Goal: Transaction & Acquisition: Purchase product/service

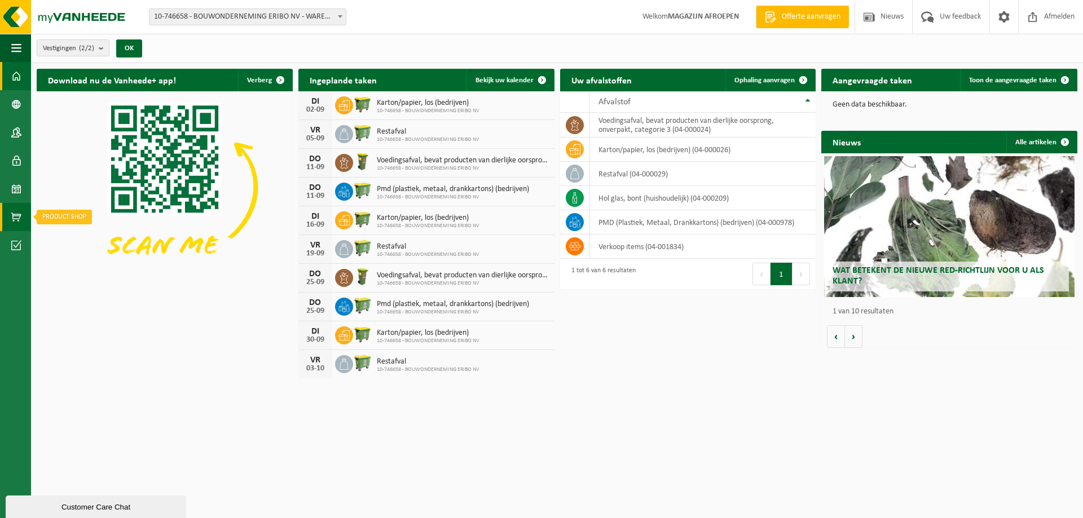
click at [20, 217] on span at bounding box center [16, 217] width 10 height 28
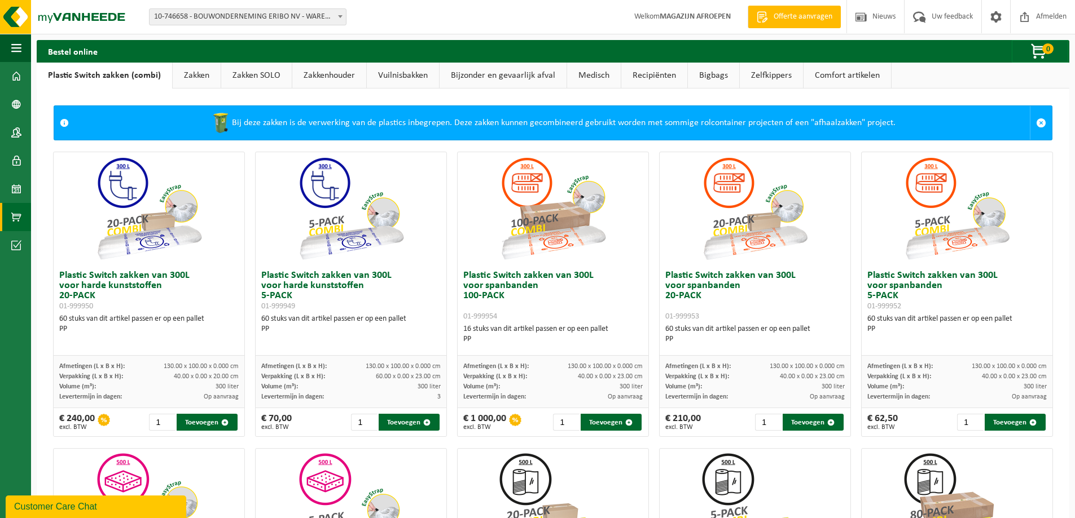
click at [205, 69] on link "Zakken" at bounding box center [197, 76] width 48 height 26
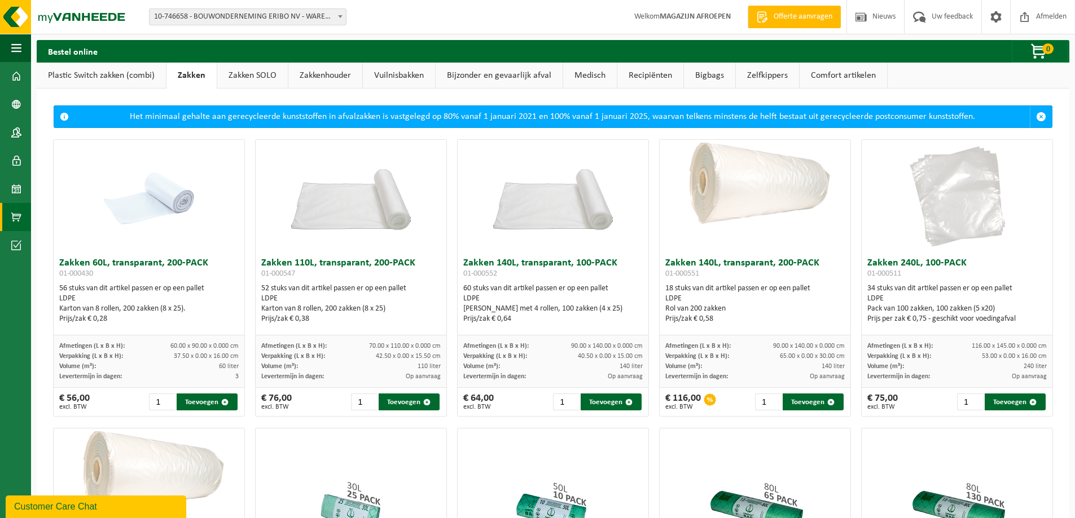
click at [160, 198] on img at bounding box center [149, 196] width 113 height 113
click at [214, 402] on button "Toevoegen" at bounding box center [207, 402] width 61 height 17
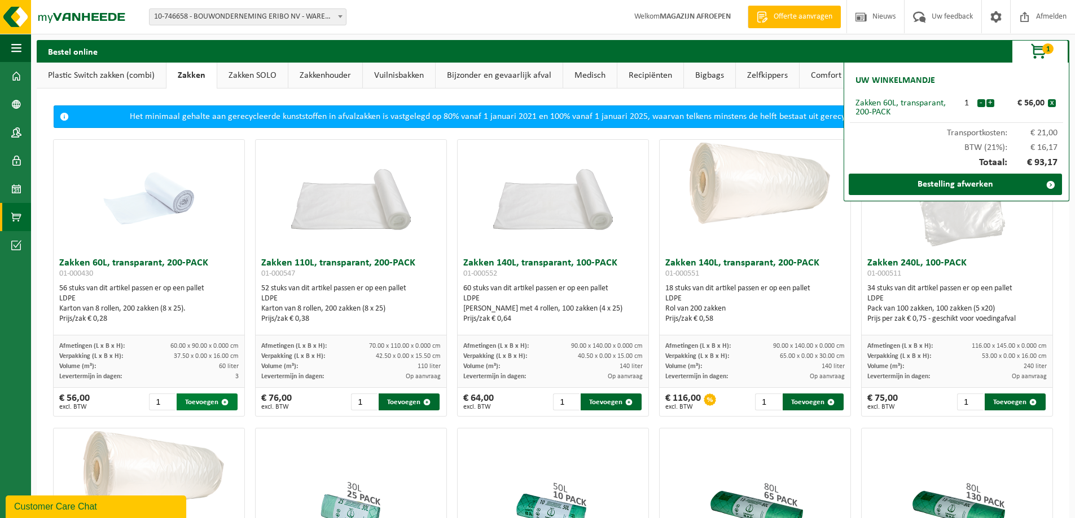
click at [214, 402] on button "Toevoegen" at bounding box center [207, 402] width 61 height 17
click at [976, 184] on link "Bestelling afwerken" at bounding box center [954, 184] width 213 height 21
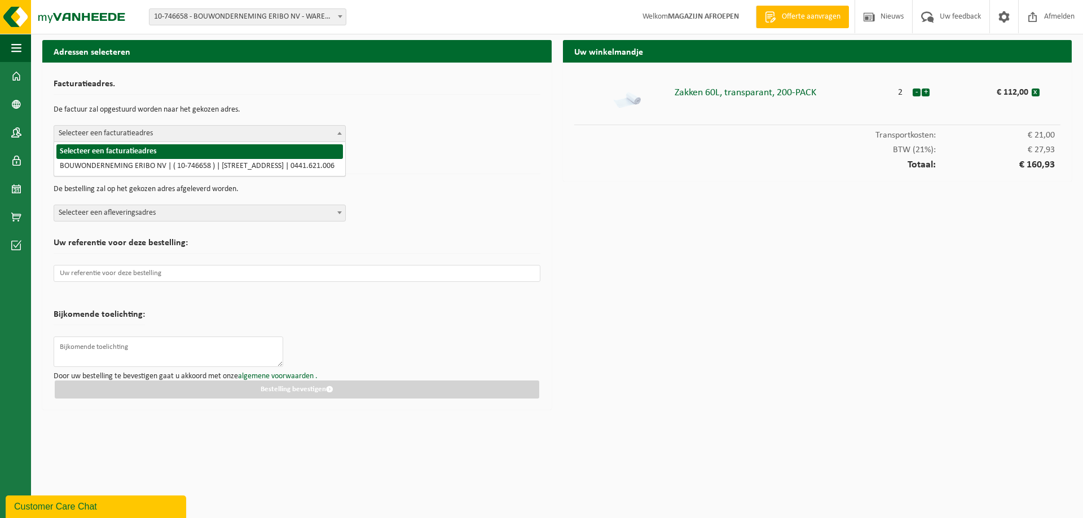
click at [337, 138] on span at bounding box center [339, 133] width 11 height 15
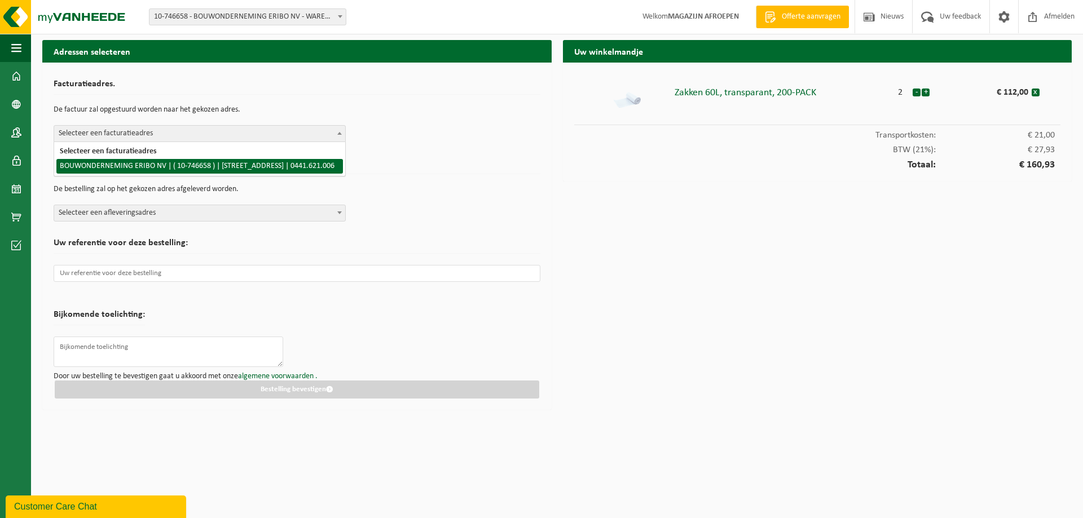
select select "13094"
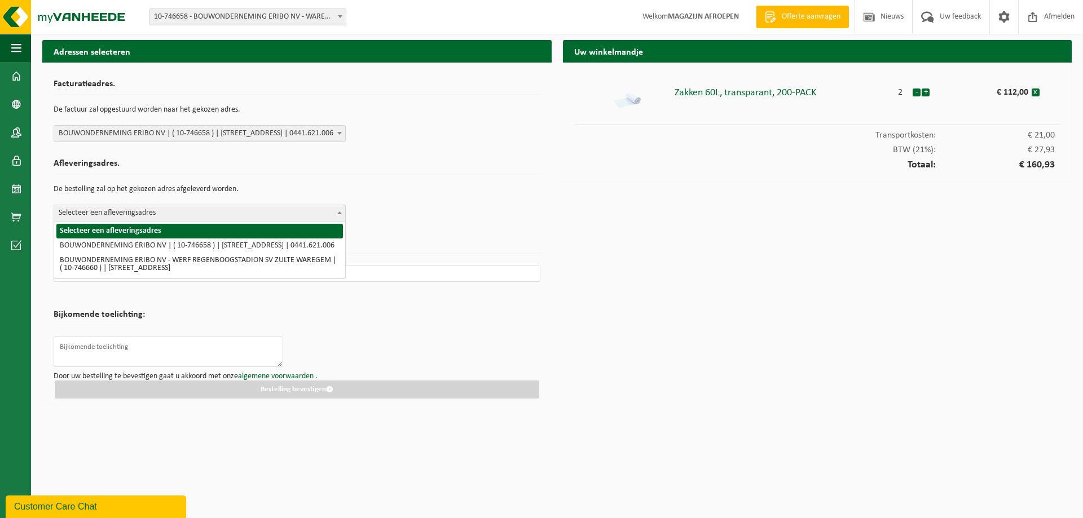
click at [343, 212] on span at bounding box center [339, 212] width 11 height 15
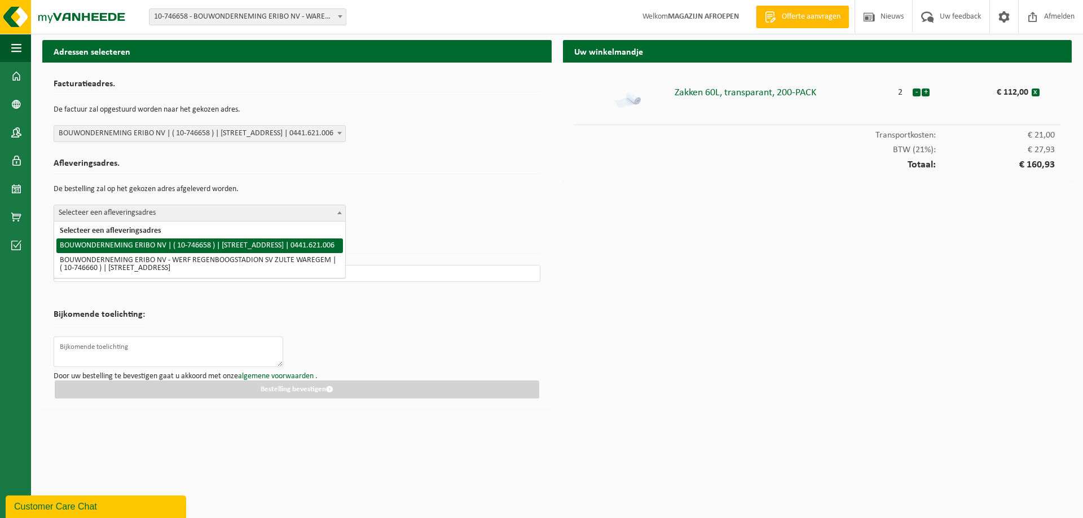
select select "13094"
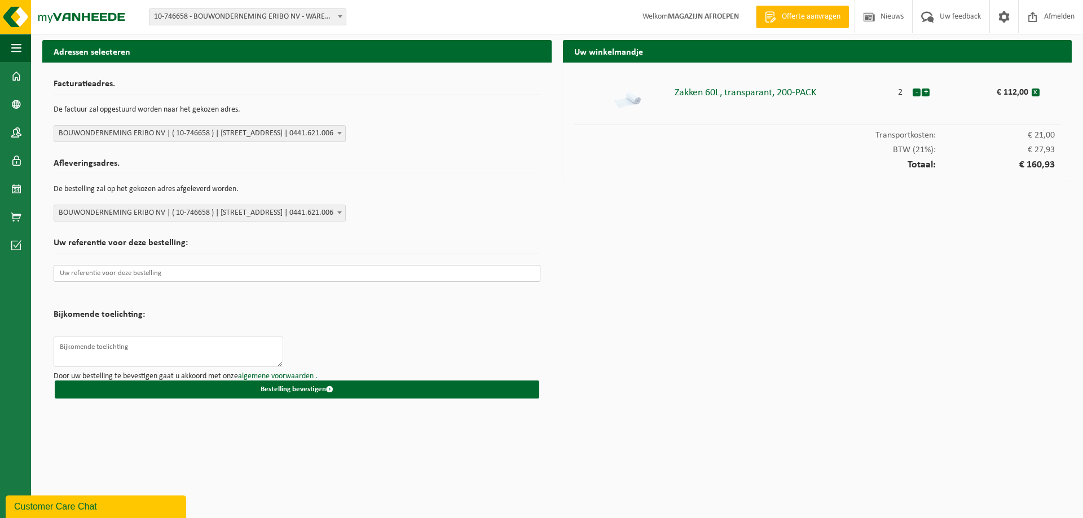
click at [125, 278] on input "text" at bounding box center [297, 273] width 487 height 17
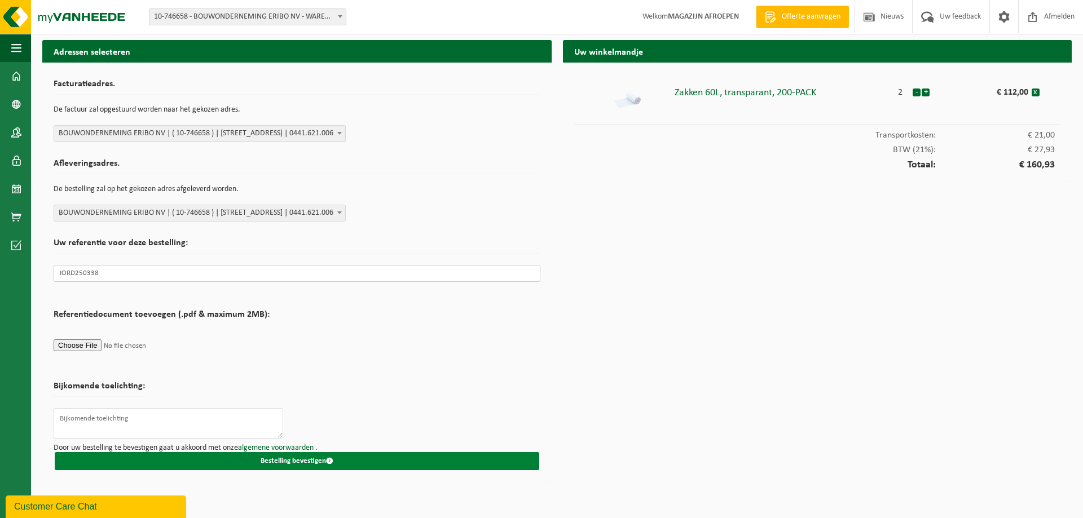
type input "IORD250338"
click at [315, 457] on button "Bestelling bevestigen" at bounding box center [297, 461] width 485 height 18
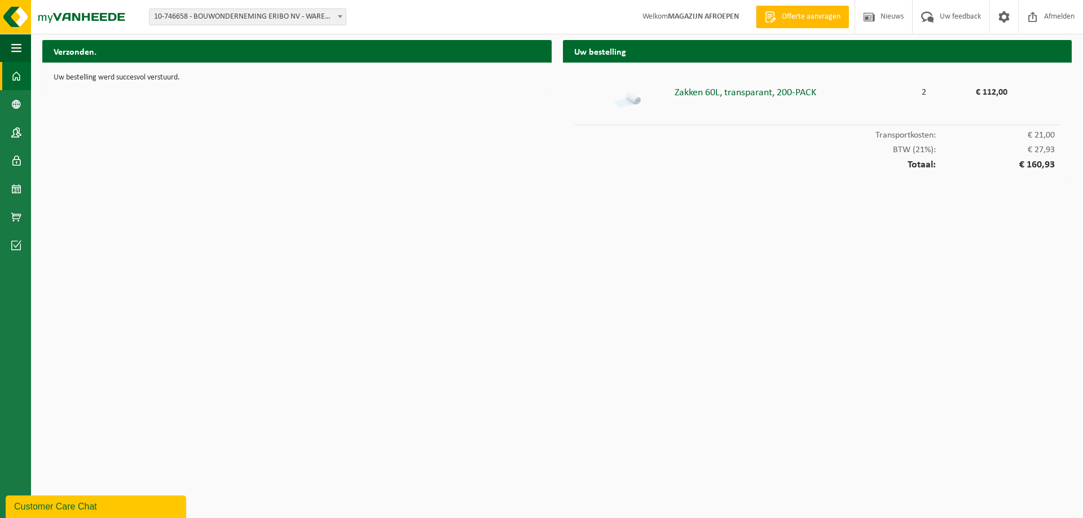
click at [18, 77] on span at bounding box center [16, 76] width 10 height 28
